Goal: Task Accomplishment & Management: Use online tool/utility

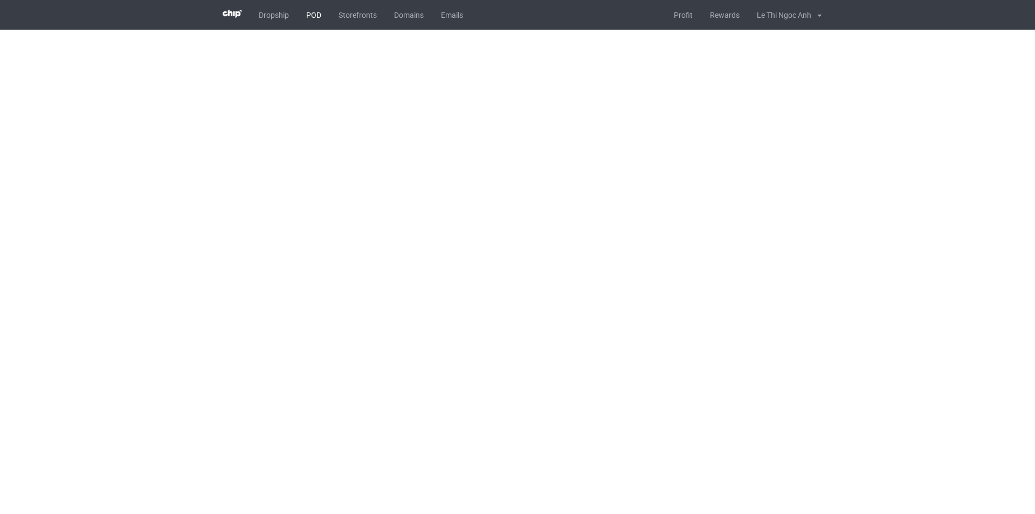
click at [315, 4] on link "POD" at bounding box center [313, 15] width 32 height 30
click at [312, 19] on link "POD" at bounding box center [313, 15] width 32 height 30
